Goal: Find specific page/section: Find specific page/section

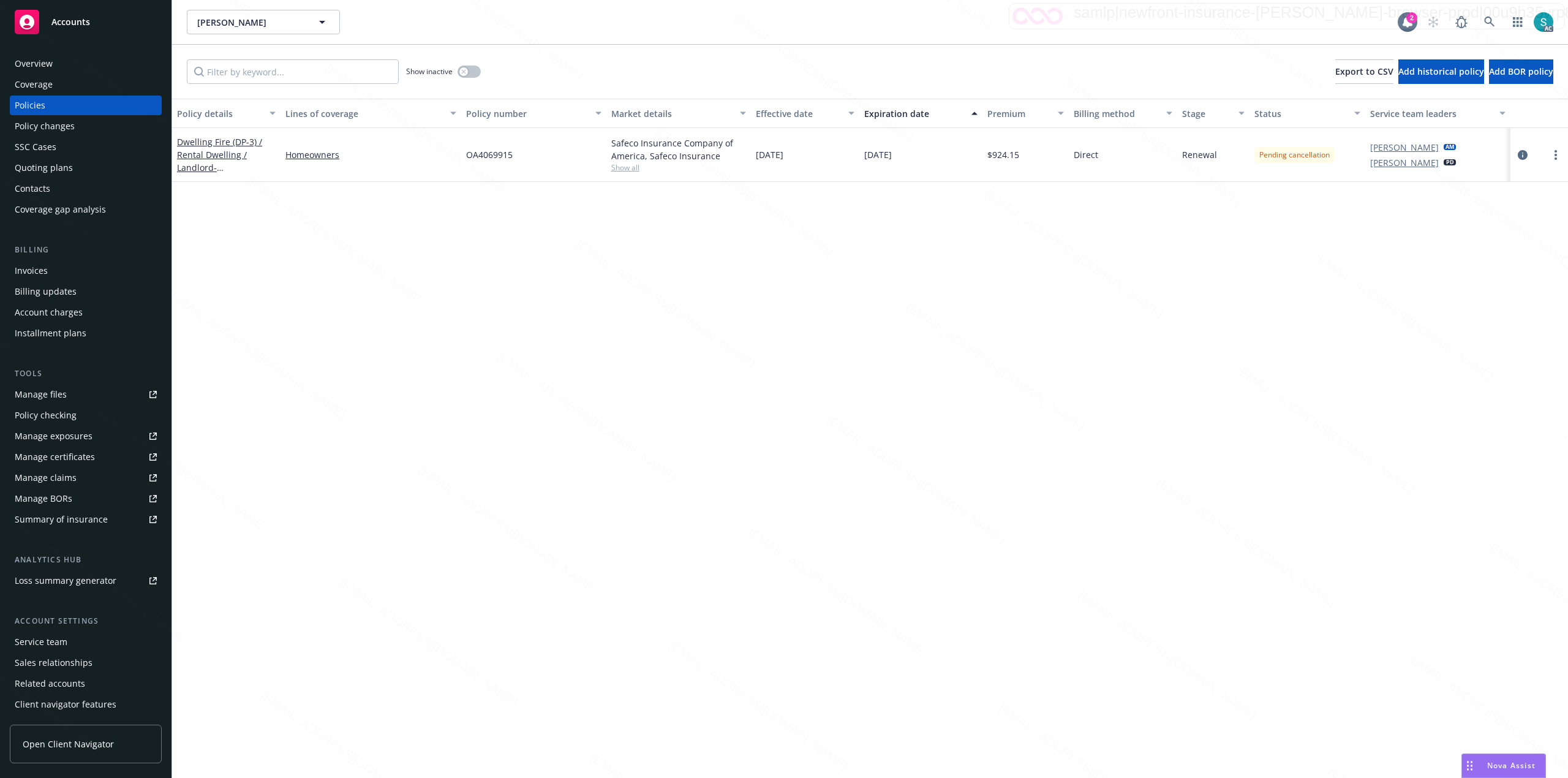
click at [28, 61] on div "Overview" at bounding box center [33, 63] width 38 height 19
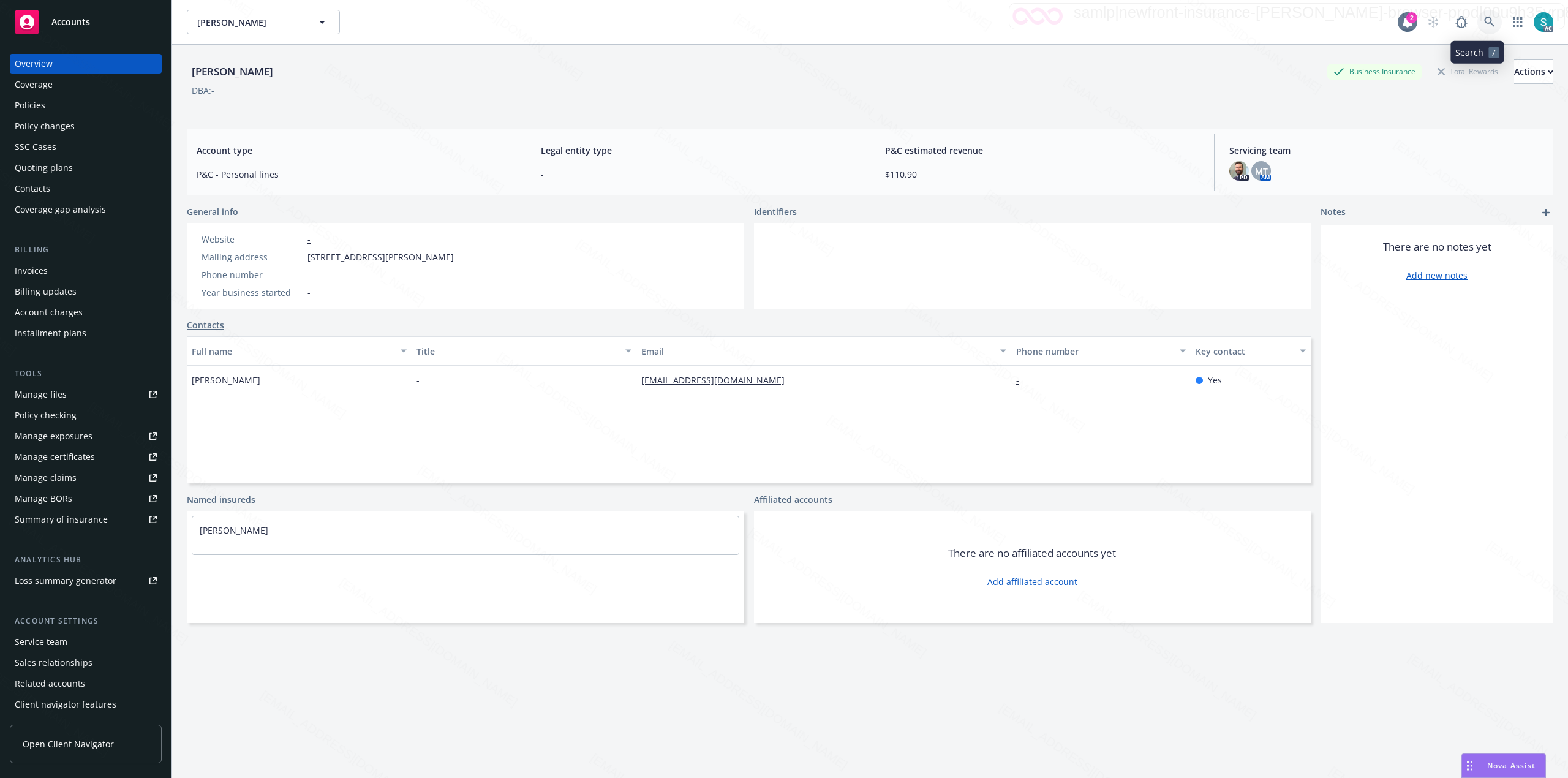
click at [1484, 22] on icon at bounding box center [1489, 22] width 11 height 11
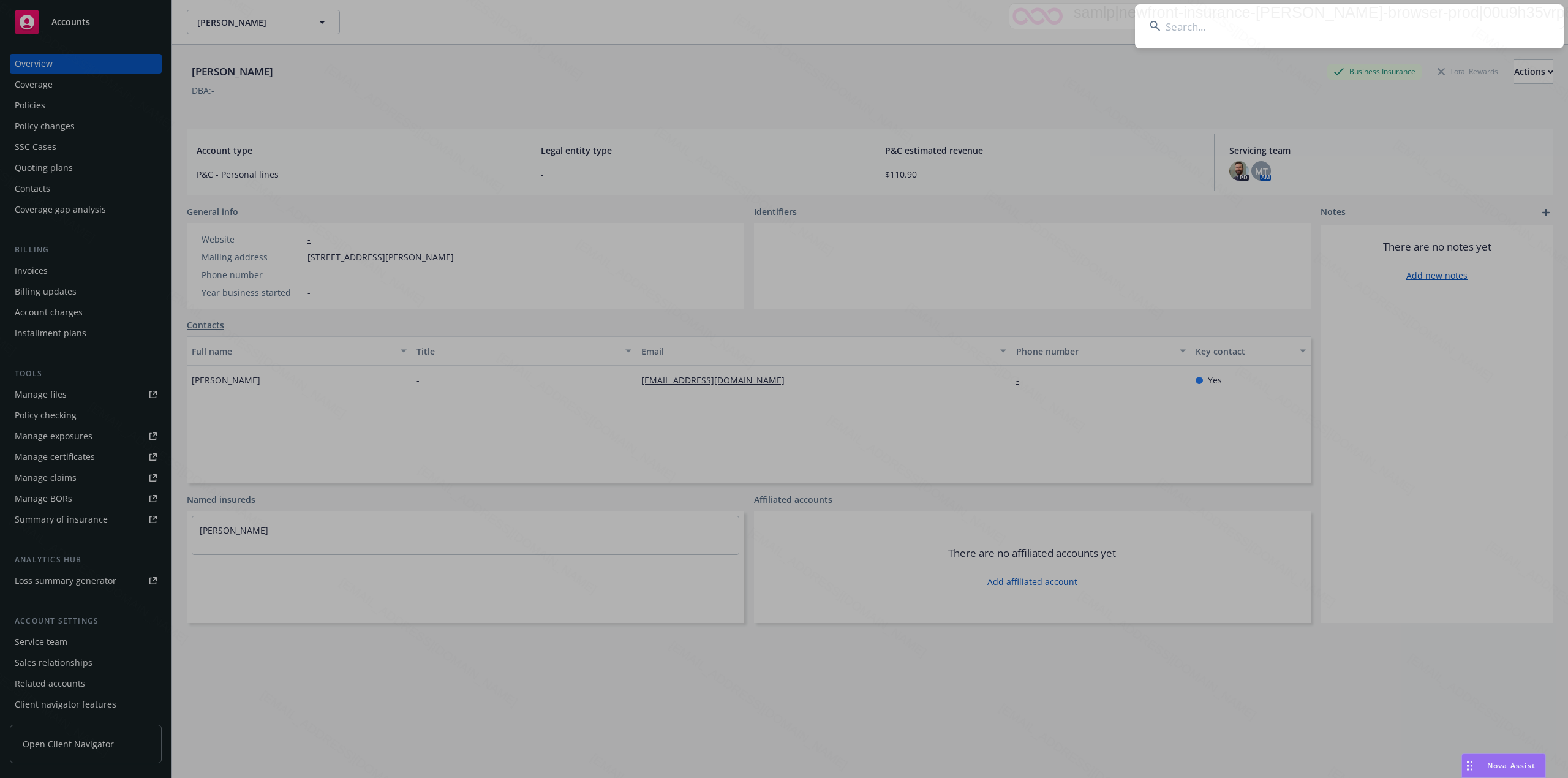
click at [1295, 22] on input at bounding box center [1348, 26] width 429 height 44
type input "[PERSON_NAME] Del [PERSON_NAME]"
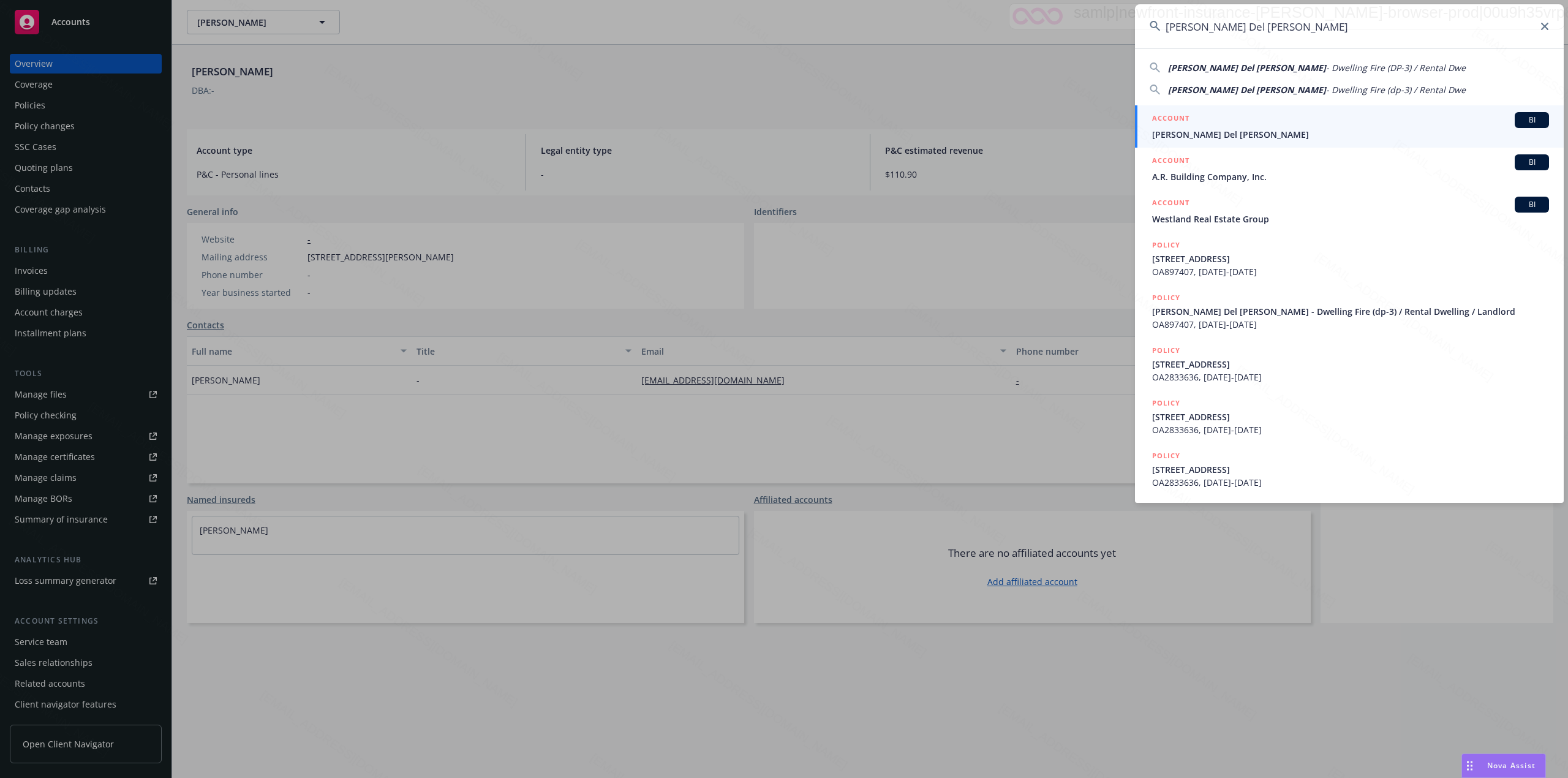
click at [1219, 132] on span "[PERSON_NAME] Del [PERSON_NAME]" at bounding box center [1350, 135] width 397 height 13
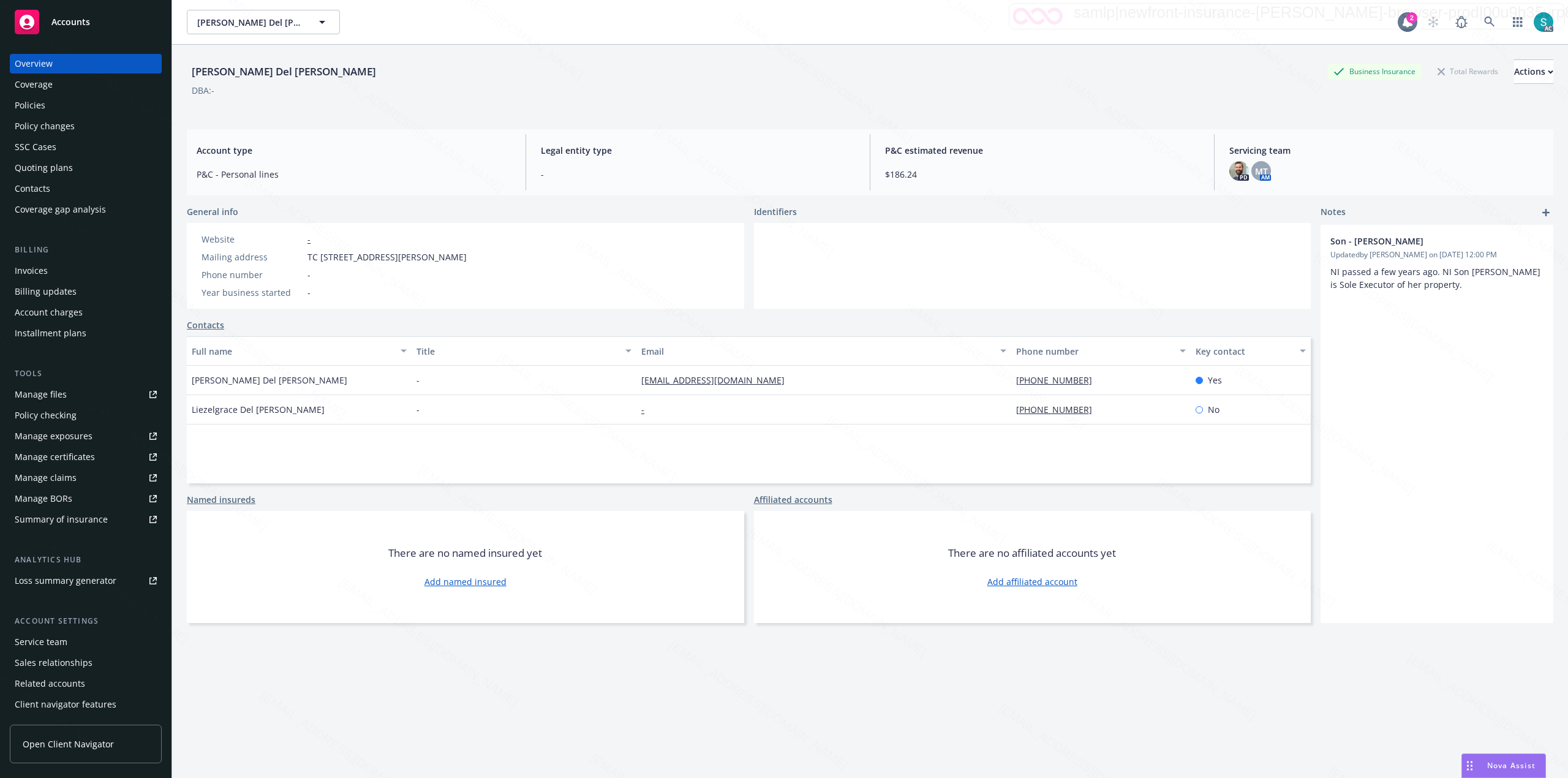
click at [42, 109] on div "Policies" at bounding box center [30, 105] width 30 height 19
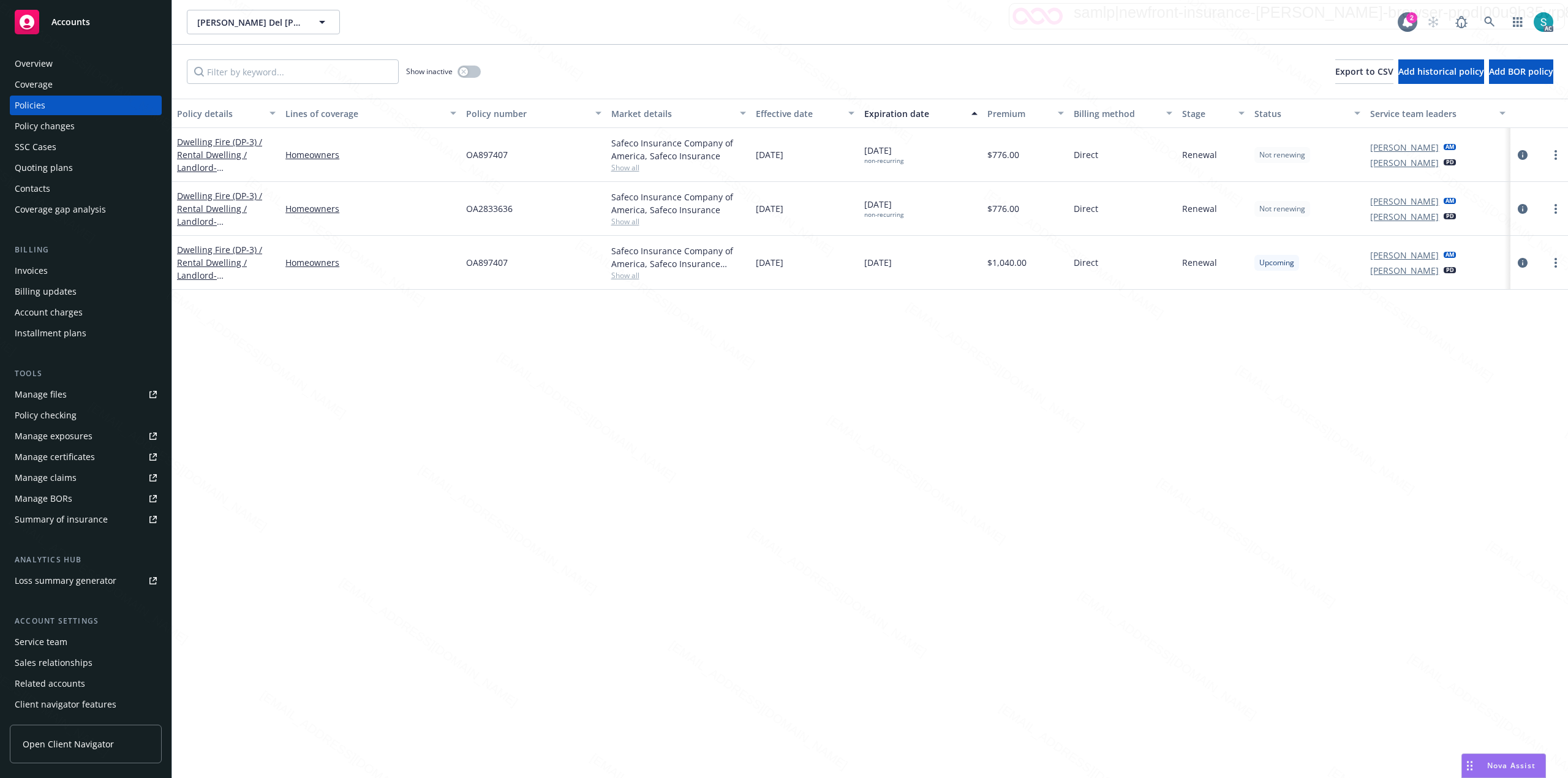
click at [519, 214] on div "OA2833636" at bounding box center [534, 208] width 144 height 54
copy span "OA2833636"
